Goal: Find specific page/section: Find specific page/section

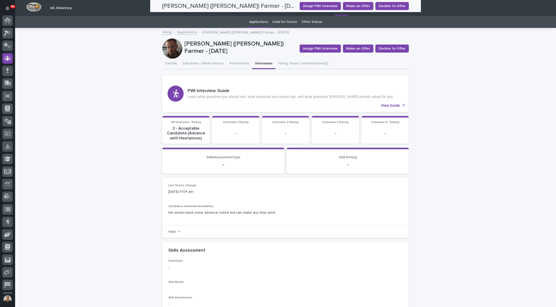
scroll to position [23, 0]
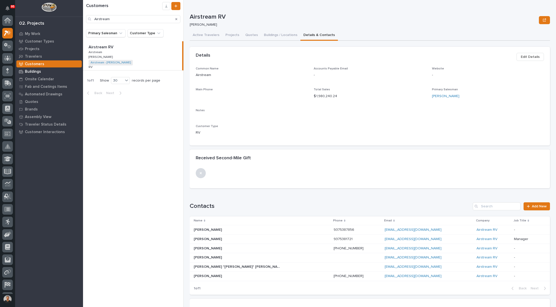
scroll to position [13, 0]
click at [123, 19] on input "Airstream" at bounding box center [133, 19] width 94 height 8
type input "A"
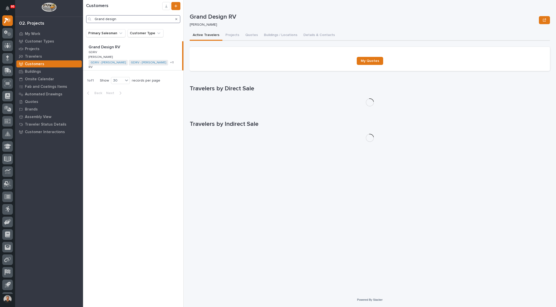
type input "Grand design"
click at [96, 50] on p "GDRV" at bounding box center [93, 52] width 10 height 5
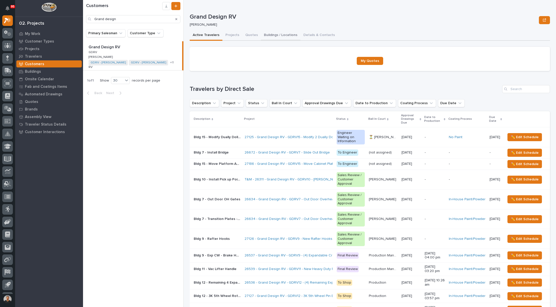
click at [268, 35] on button "Buildings / Locations" at bounding box center [280, 35] width 39 height 11
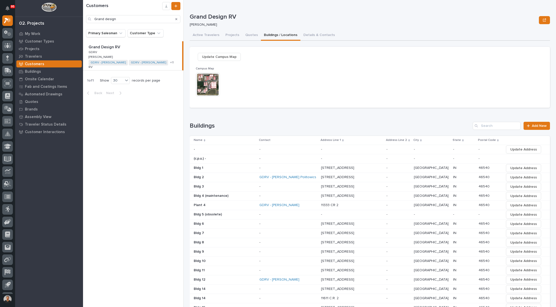
click at [211, 82] on img at bounding box center [208, 84] width 24 height 24
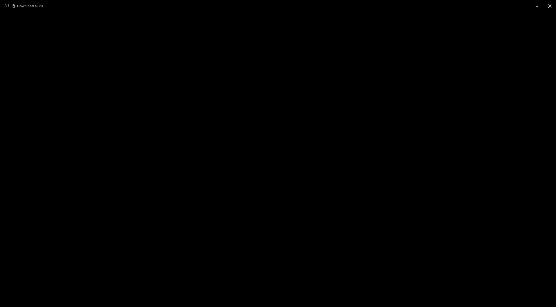
click at [547, 2] on button "Close gallery" at bounding box center [549, 6] width 13 height 12
